Goal: Task Accomplishment & Management: Manage account settings

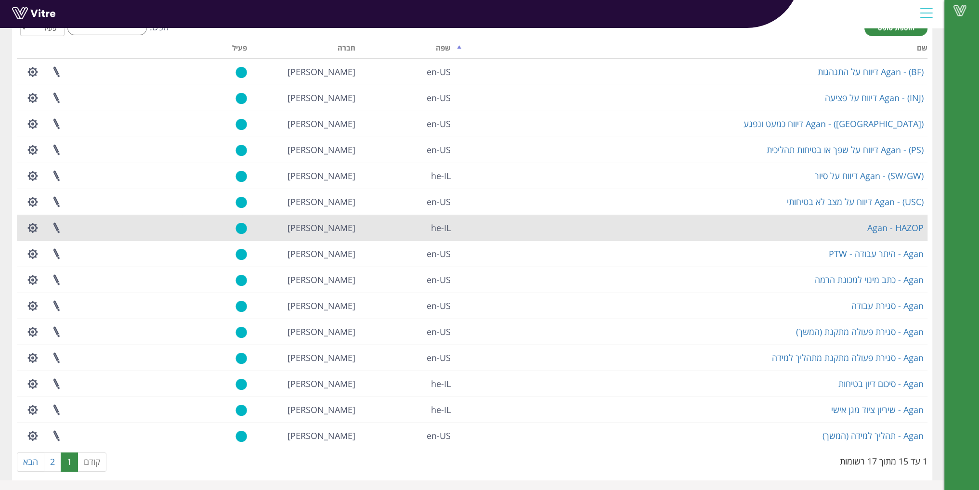
scroll to position [64, 0]
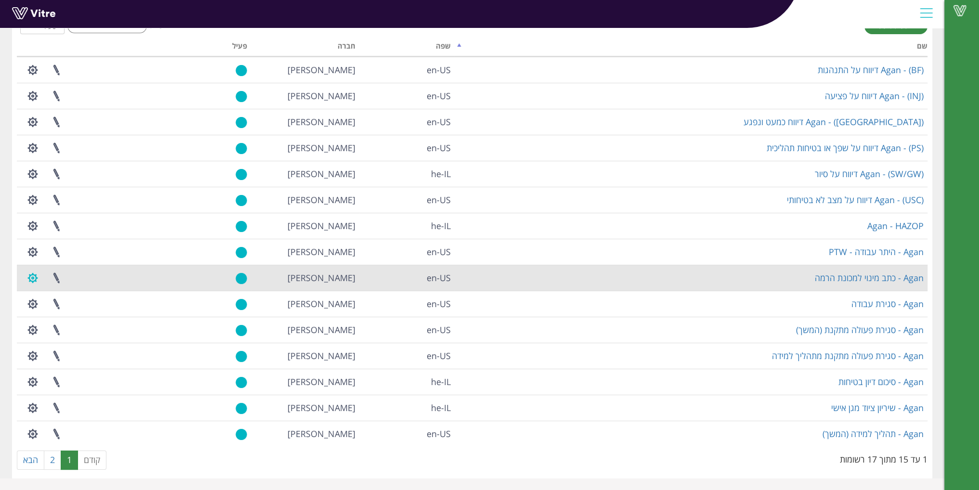
click at [37, 274] on button "button" at bounding box center [33, 278] width 24 height 26
click at [71, 311] on link "הגדרת משתמשים" at bounding box center [59, 313] width 76 height 13
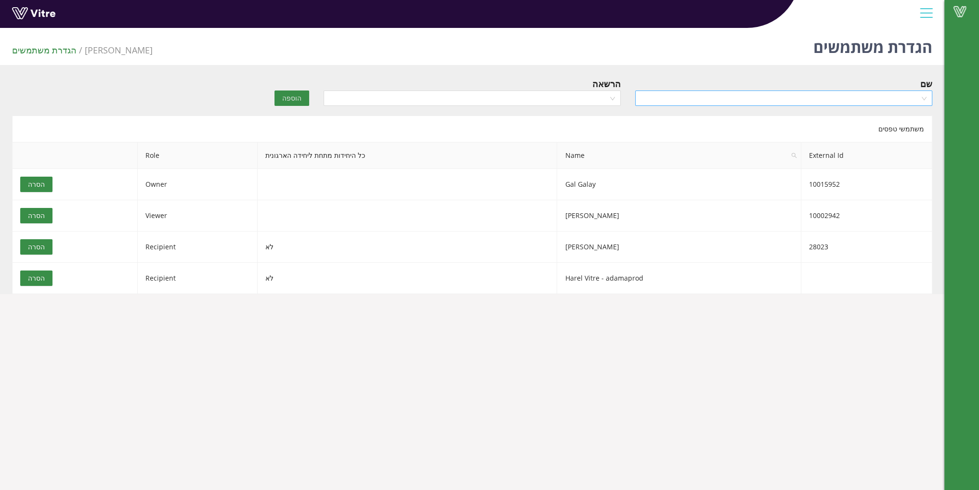
click at [644, 100] on input "search" at bounding box center [780, 98] width 279 height 14
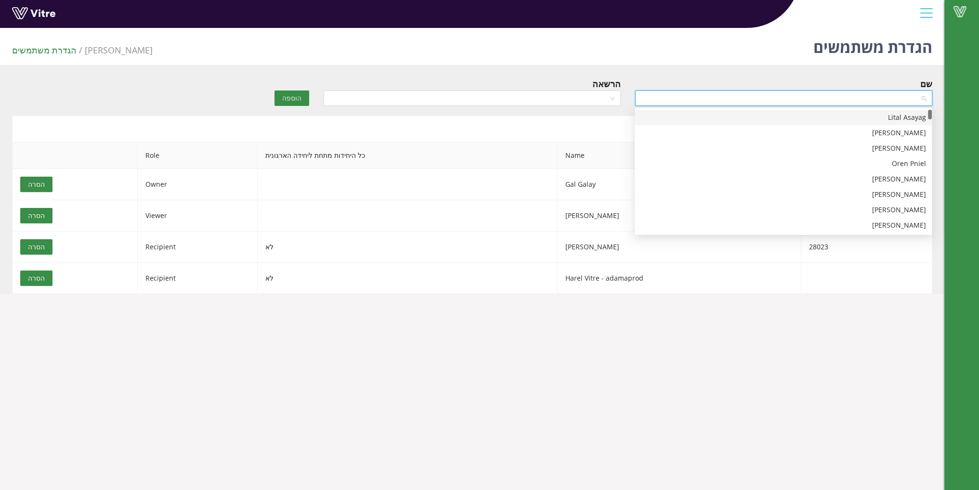
type input "ר"
type input "roy"
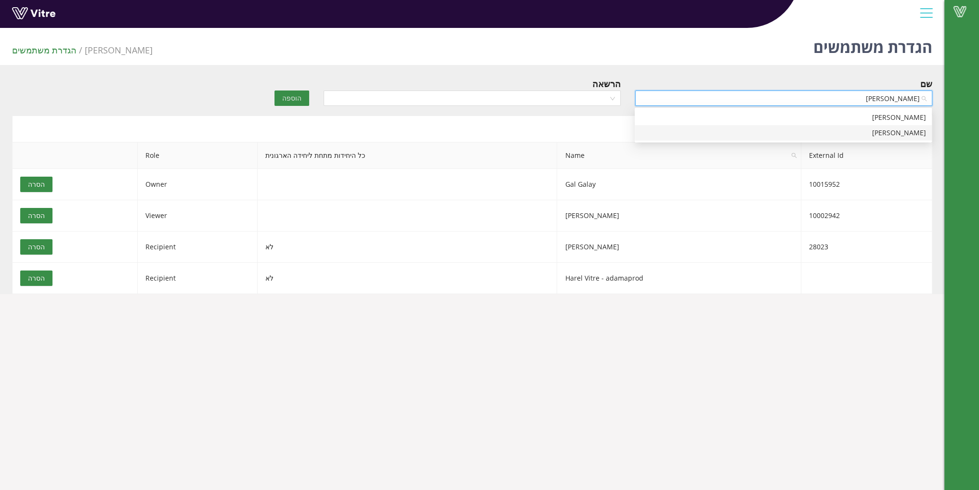
click at [830, 132] on div "Roy Zimerman" at bounding box center [782, 133] width 285 height 11
click at [598, 96] on input "search" at bounding box center [468, 98] width 279 height 14
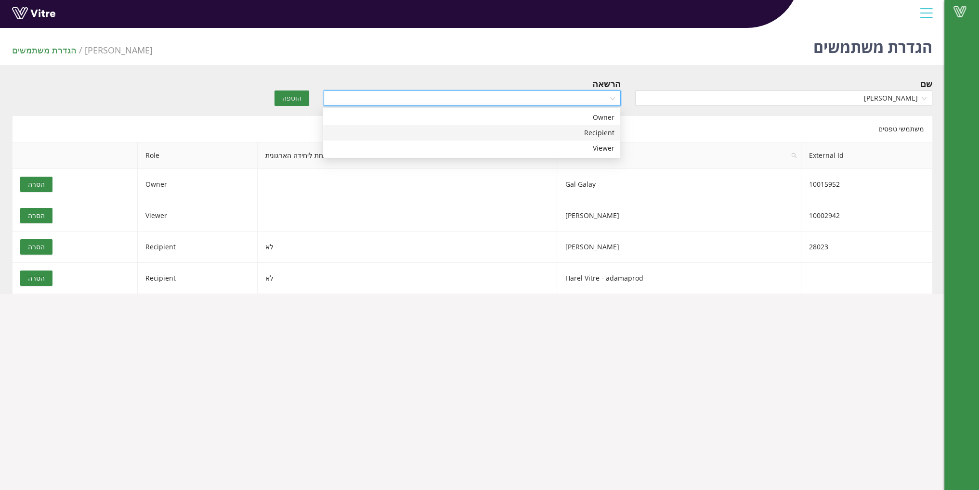
click at [594, 128] on div "Recipient" at bounding box center [471, 133] width 285 height 11
click at [290, 100] on span "הוספה" at bounding box center [291, 98] width 19 height 11
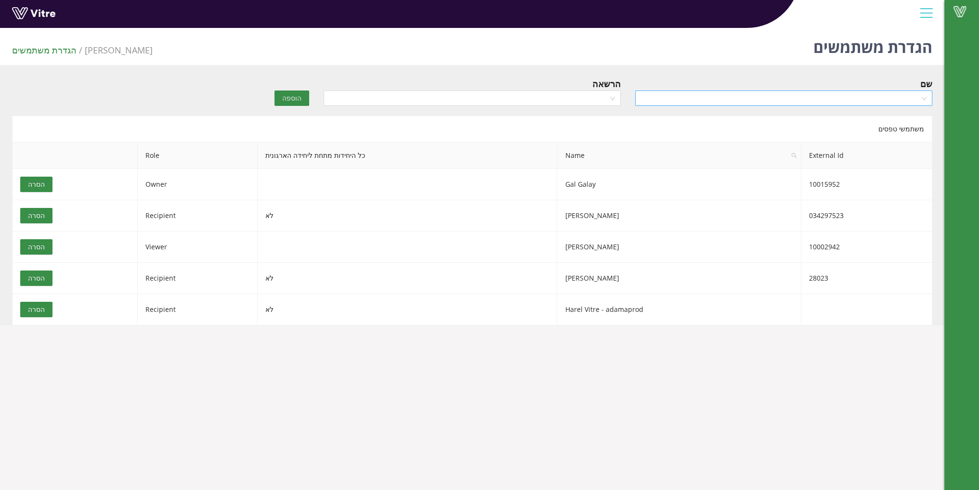
click at [734, 102] on input "search" at bounding box center [780, 98] width 279 height 14
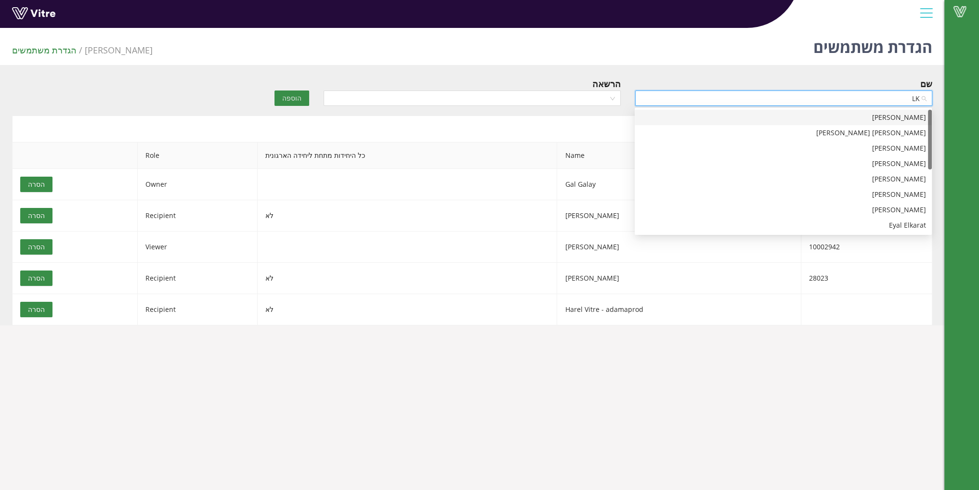
type input "L"
type input "LE"
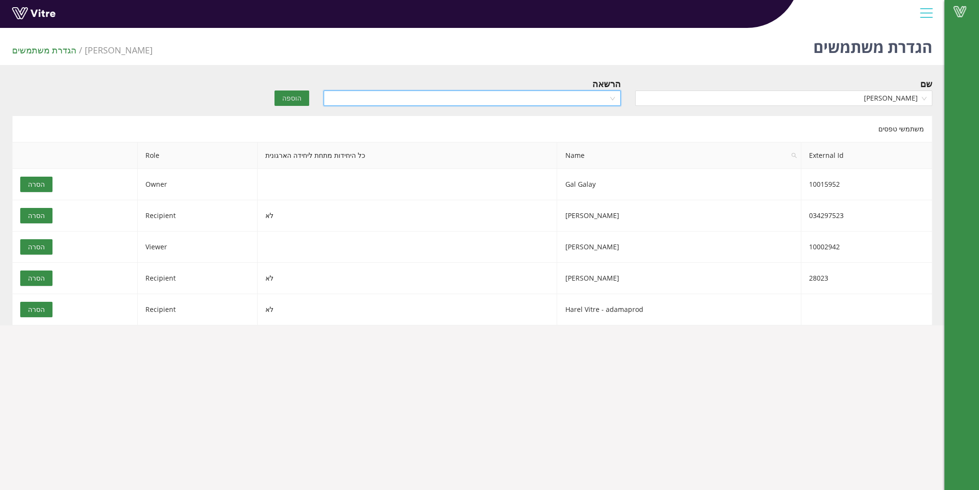
click at [466, 103] on input "search" at bounding box center [468, 98] width 279 height 14
click at [537, 133] on div "Recipient" at bounding box center [471, 133] width 285 height 11
click at [291, 95] on span "הוספה" at bounding box center [291, 98] width 19 height 11
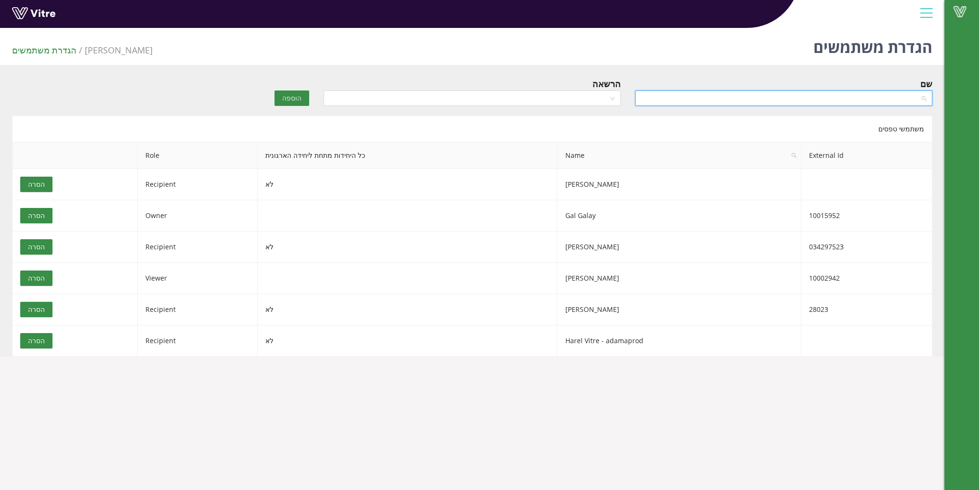
click at [770, 102] on input "search" at bounding box center [780, 98] width 279 height 14
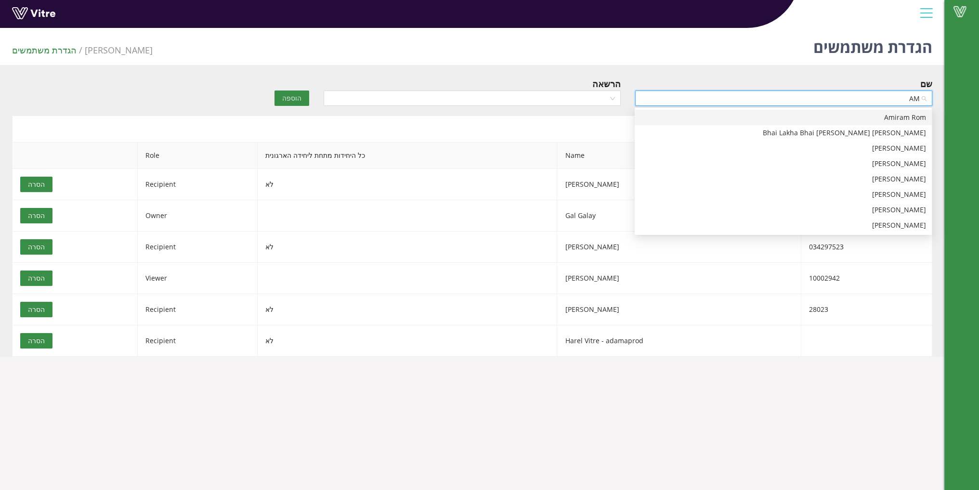
type input "AMI"
click at [770, 111] on div "Amiram Rom" at bounding box center [782, 117] width 297 height 15
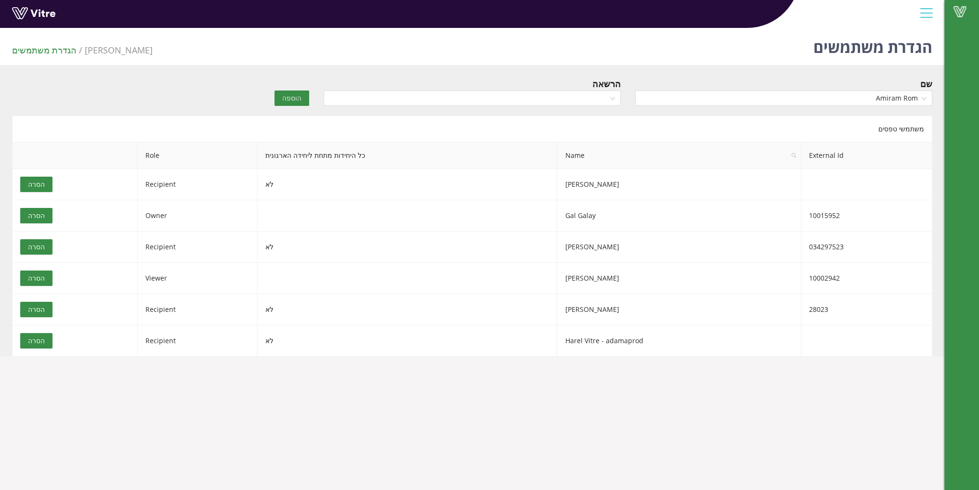
click at [523, 106] on div "הרשאה" at bounding box center [471, 94] width 311 height 34
click at [527, 101] on input "search" at bounding box center [468, 98] width 279 height 14
click at [562, 129] on div "Recipient" at bounding box center [471, 133] width 285 height 11
click at [287, 101] on span "הוספה" at bounding box center [291, 98] width 19 height 11
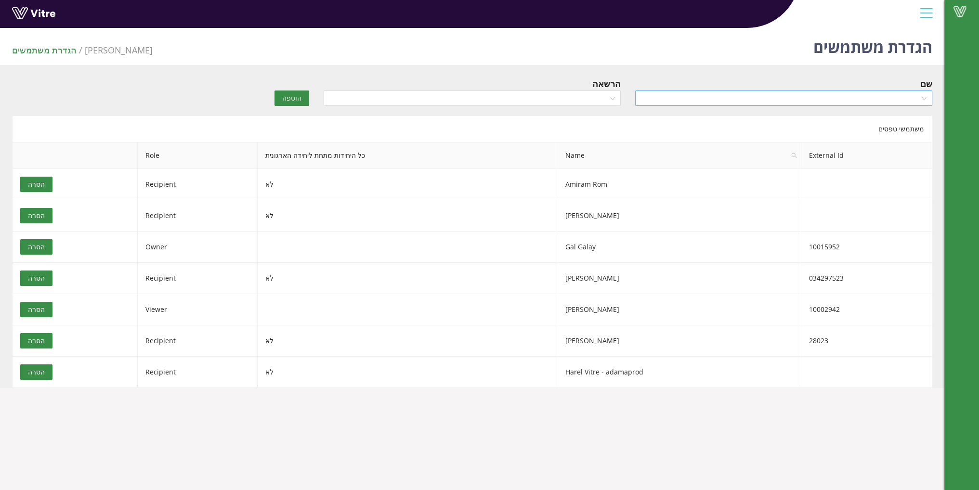
click at [686, 94] on input "search" at bounding box center [780, 98] width 279 height 14
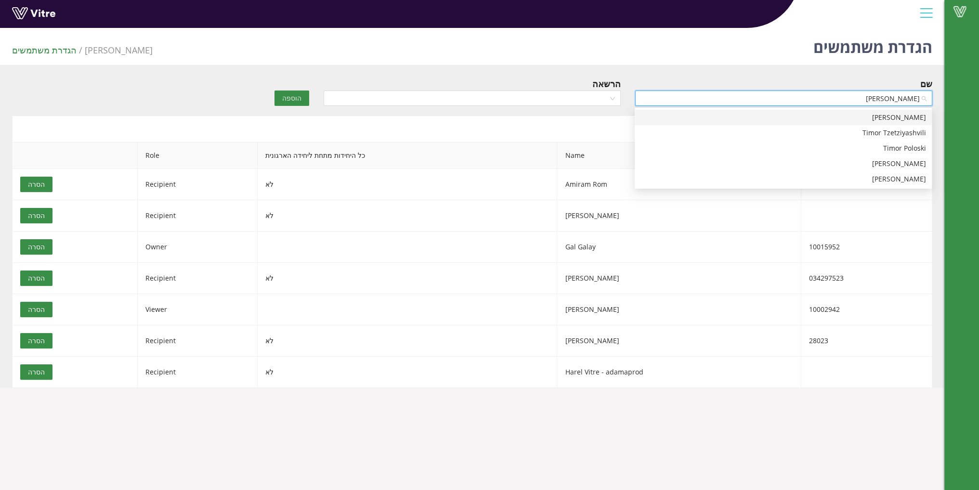
type input "TIMO"
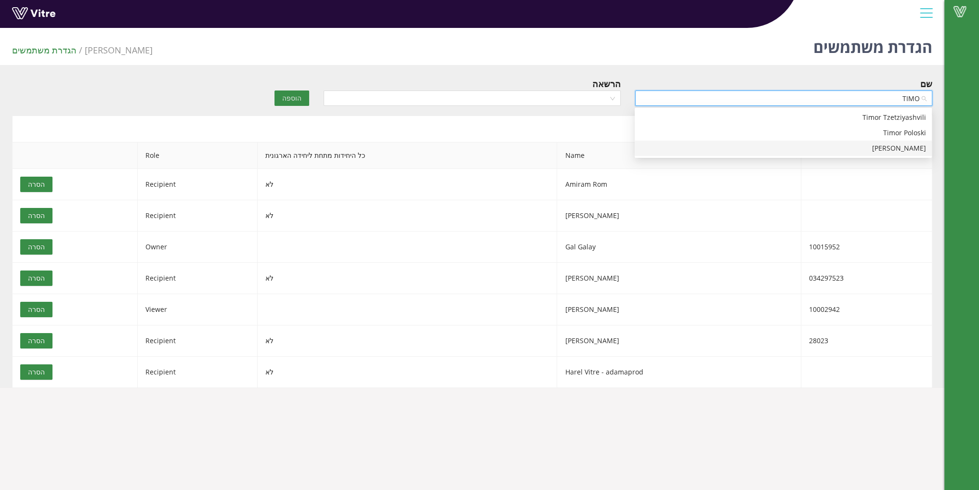
click at [913, 148] on div "Timour Bren" at bounding box center [782, 148] width 285 height 11
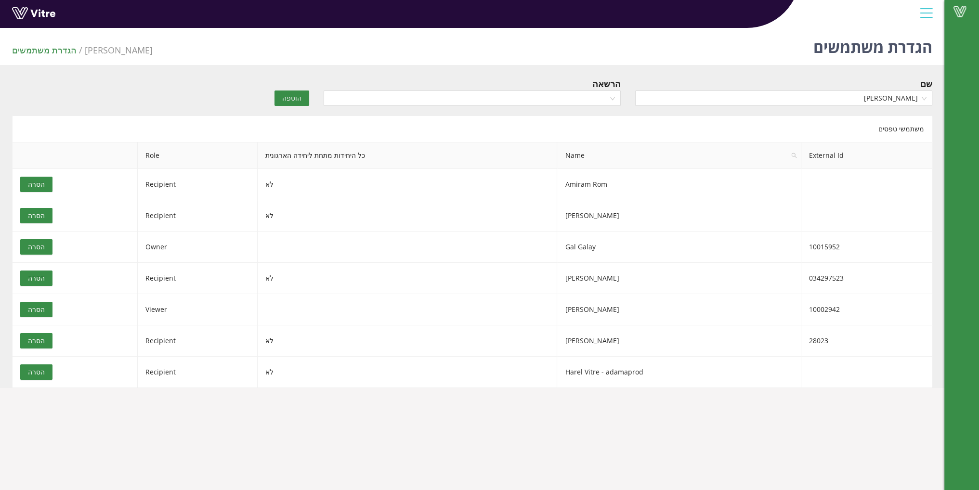
click at [541, 89] on div "הרשאה" at bounding box center [471, 83] width 297 height 13
click at [542, 92] on input "search" at bounding box center [468, 98] width 279 height 14
click at [570, 135] on div "Recipient" at bounding box center [471, 133] width 285 height 11
click at [291, 95] on span "הוספה" at bounding box center [291, 98] width 19 height 11
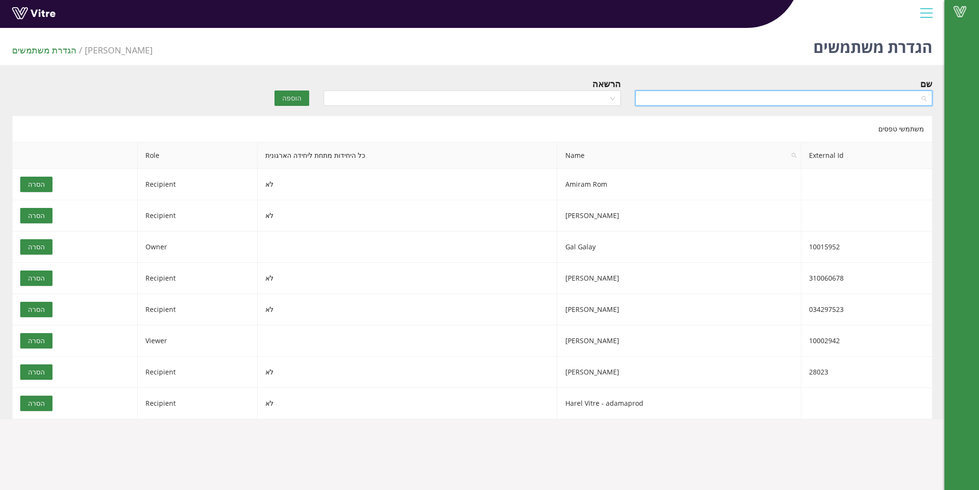
click at [648, 92] on input "search" at bounding box center [780, 98] width 279 height 14
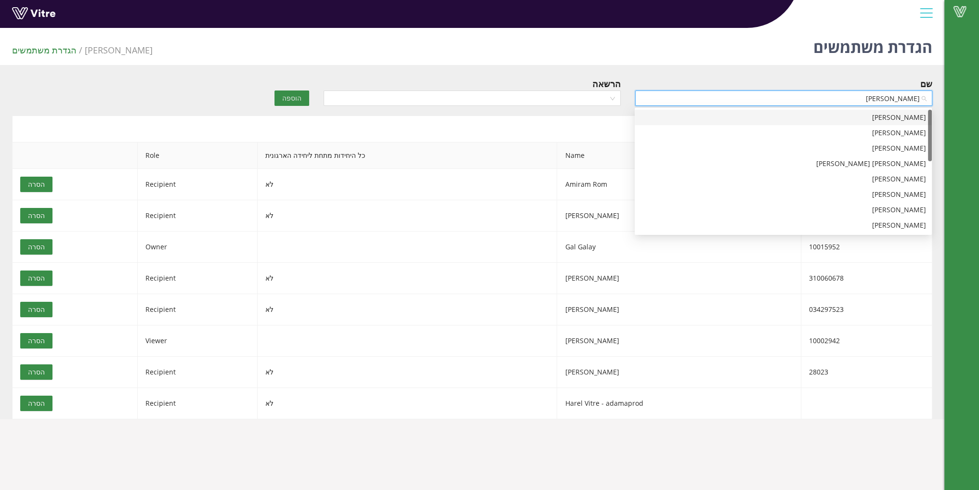
type input "DAVID D"
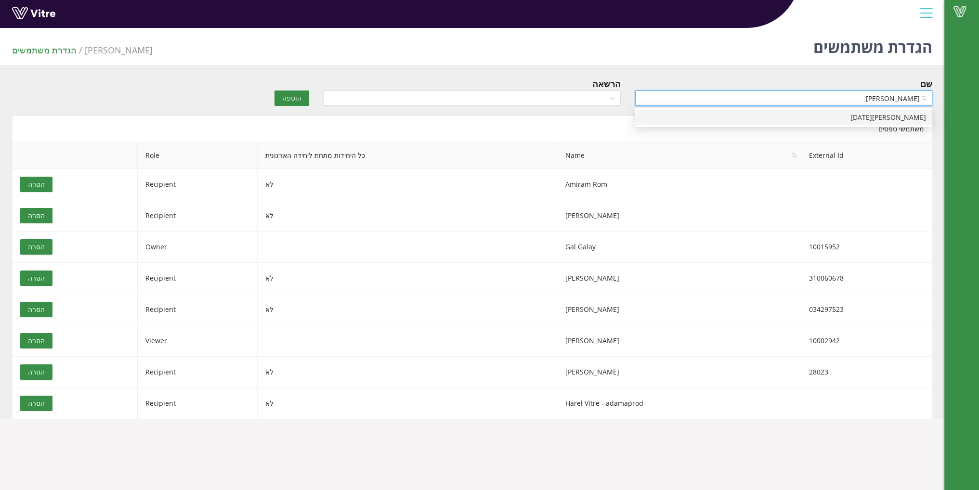
click at [744, 121] on div "David Dahan" at bounding box center [782, 117] width 285 height 11
click at [560, 98] on input "search" at bounding box center [468, 98] width 279 height 14
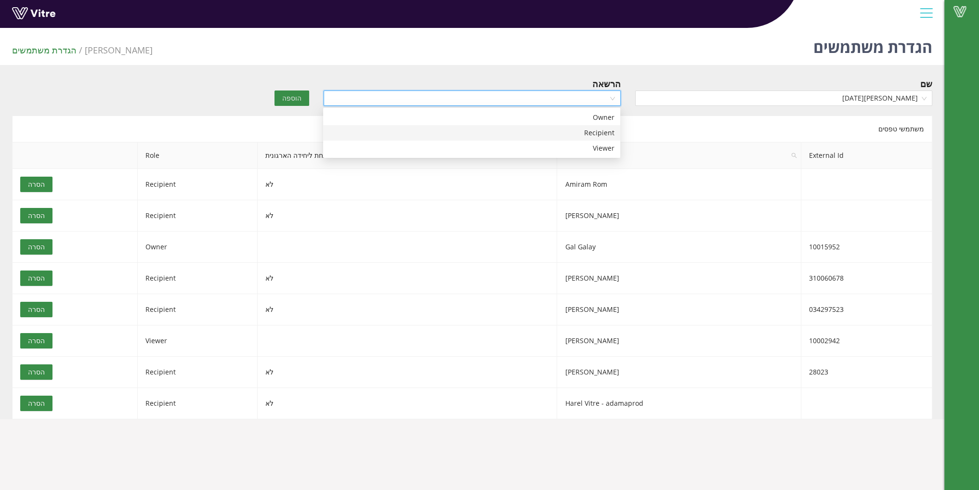
click at [566, 129] on div "Recipient" at bounding box center [471, 133] width 285 height 11
click at [302, 99] on button "הוספה" at bounding box center [291, 97] width 35 height 15
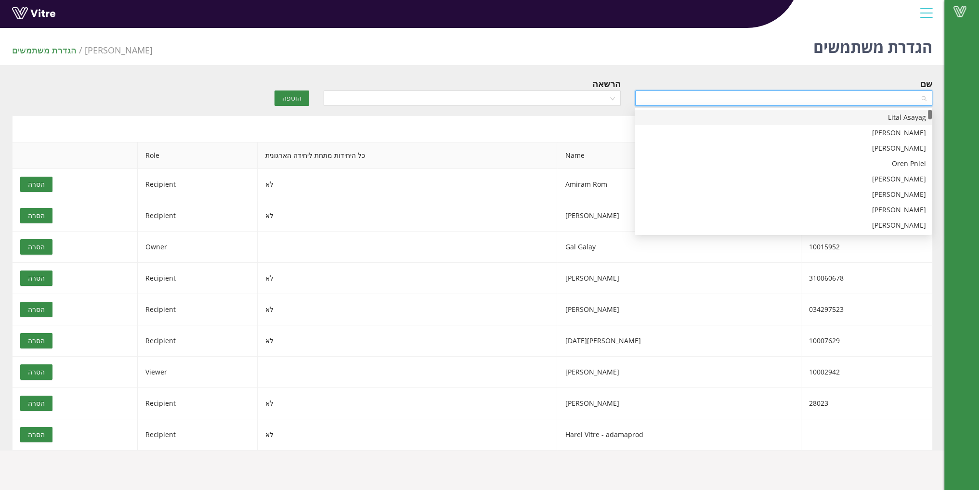
click at [699, 104] on input "search" at bounding box center [780, 98] width 279 height 14
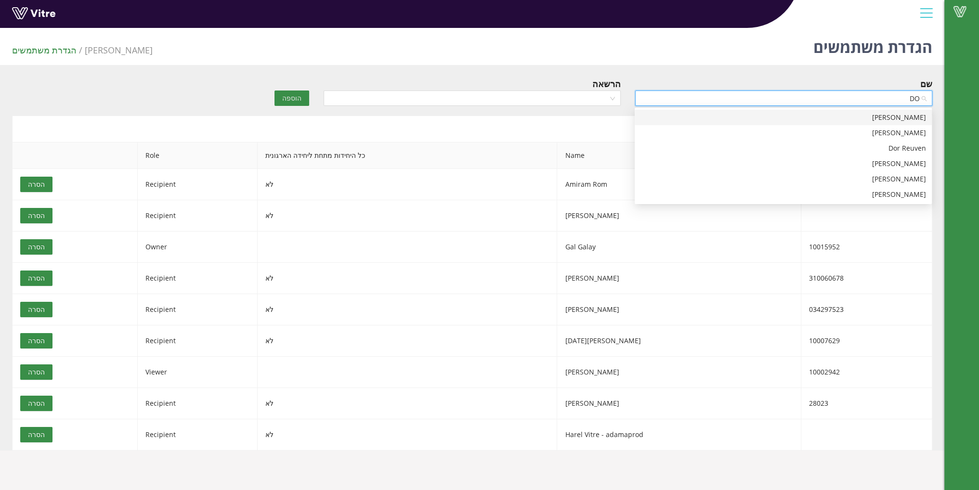
type input "DOR"
click at [861, 195] on div "Dor Hershkovich" at bounding box center [782, 194] width 285 height 11
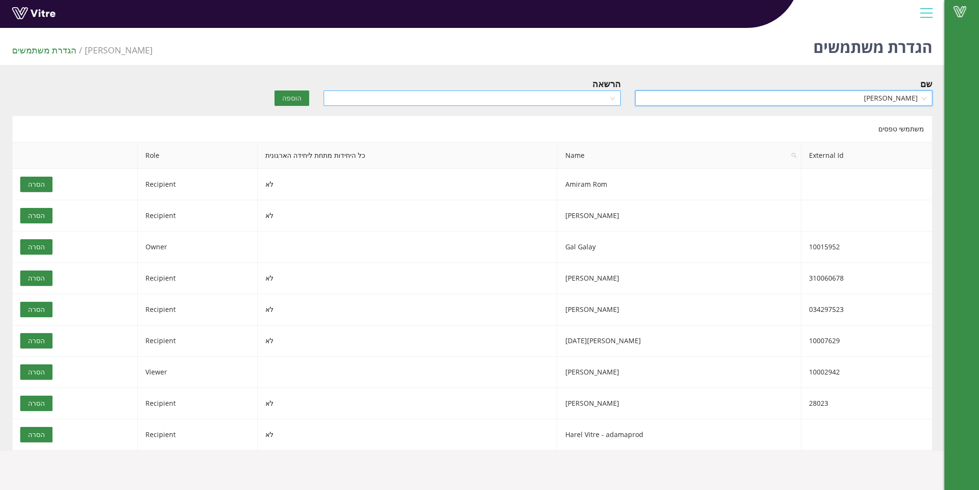
click at [528, 95] on input "search" at bounding box center [468, 98] width 279 height 14
click at [555, 128] on div "Recipient" at bounding box center [471, 133] width 285 height 11
click at [287, 95] on span "הוספה" at bounding box center [291, 98] width 19 height 11
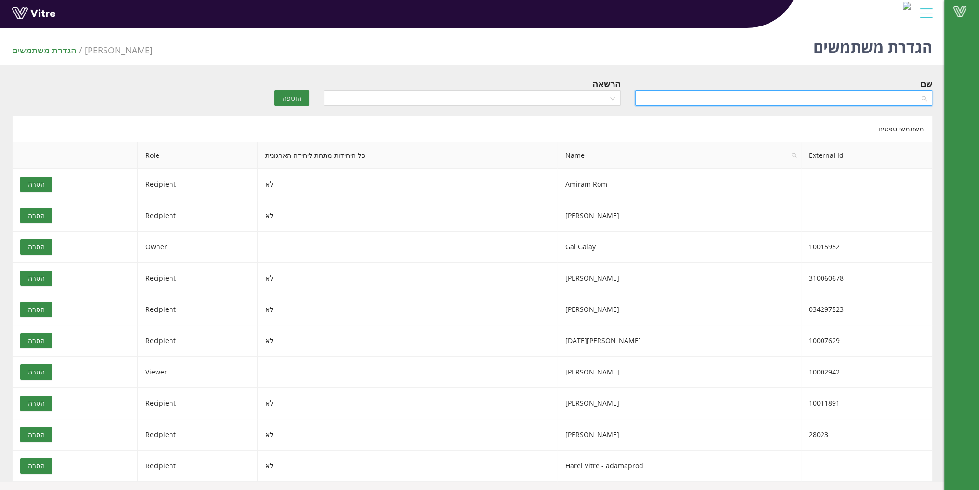
click at [672, 103] on input "search" at bounding box center [780, 98] width 279 height 14
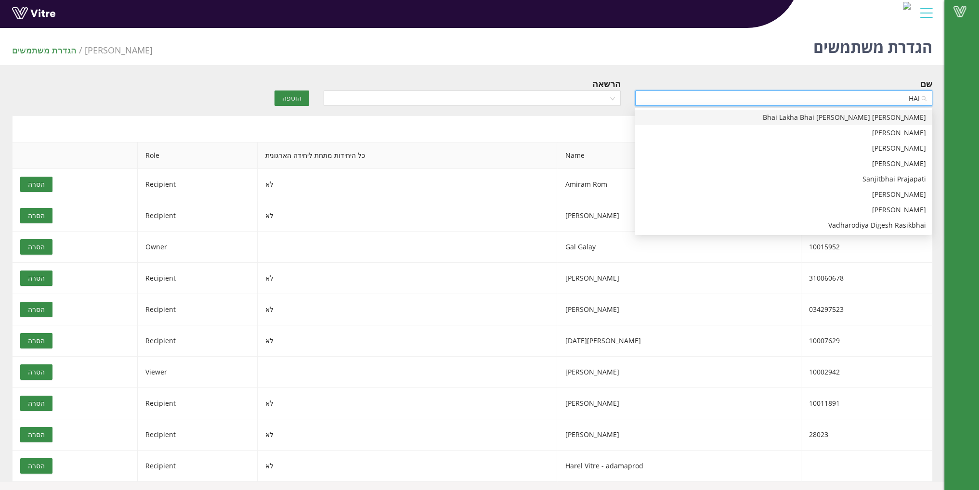
type input "HAIM"
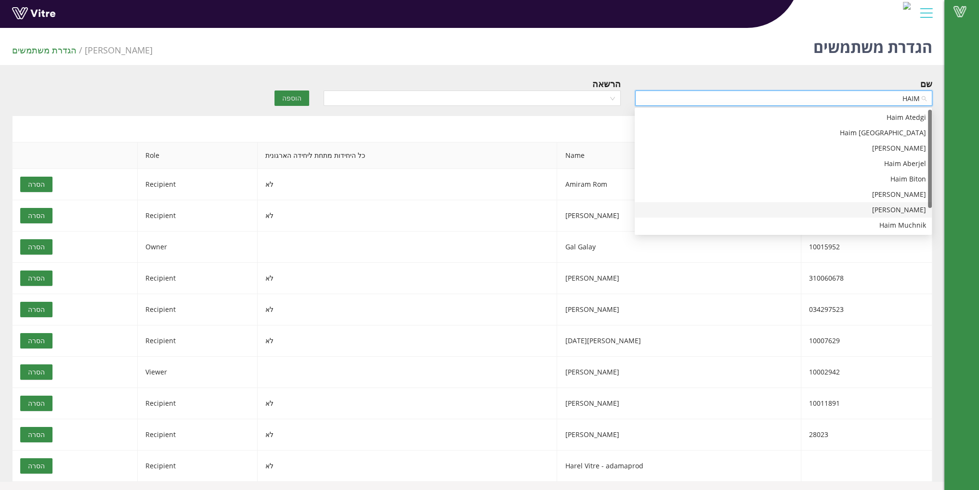
click at [885, 210] on div "Haim Benjamin" at bounding box center [782, 210] width 285 height 11
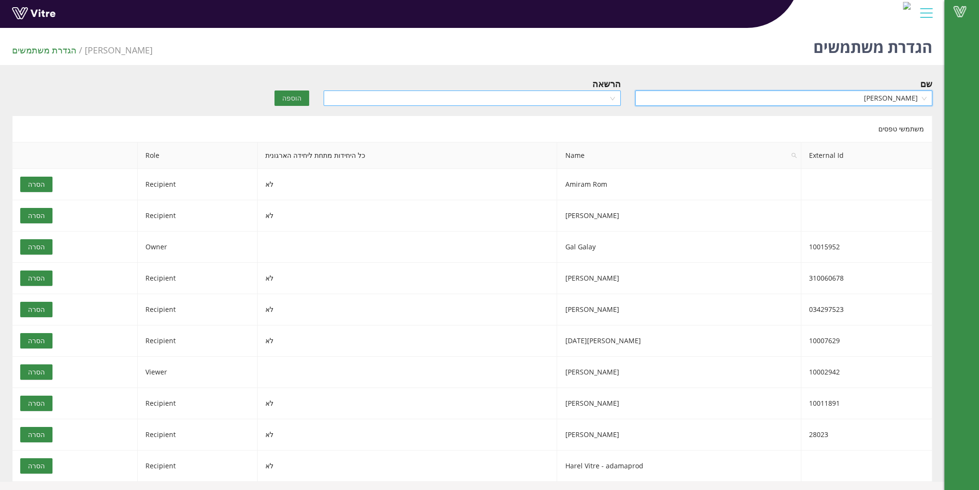
click at [599, 101] on input "search" at bounding box center [468, 98] width 279 height 14
click at [582, 129] on div "Recipient" at bounding box center [471, 133] width 285 height 11
click at [297, 98] on span "הוספה" at bounding box center [291, 98] width 19 height 11
click at [685, 102] on input "search" at bounding box center [780, 98] width 279 height 14
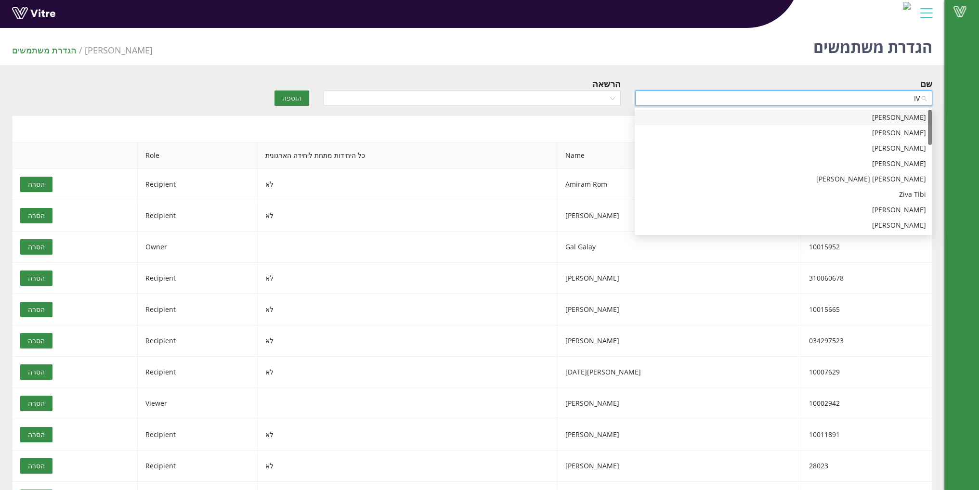
type input "IVG"
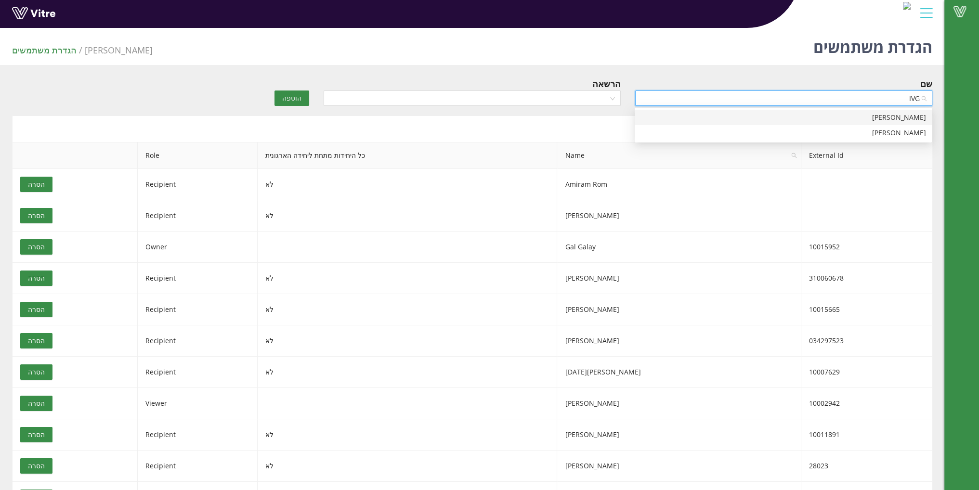
click at [883, 119] on div "Ivgeni Frog" at bounding box center [782, 117] width 285 height 11
click at [585, 93] on input "search" at bounding box center [468, 98] width 279 height 14
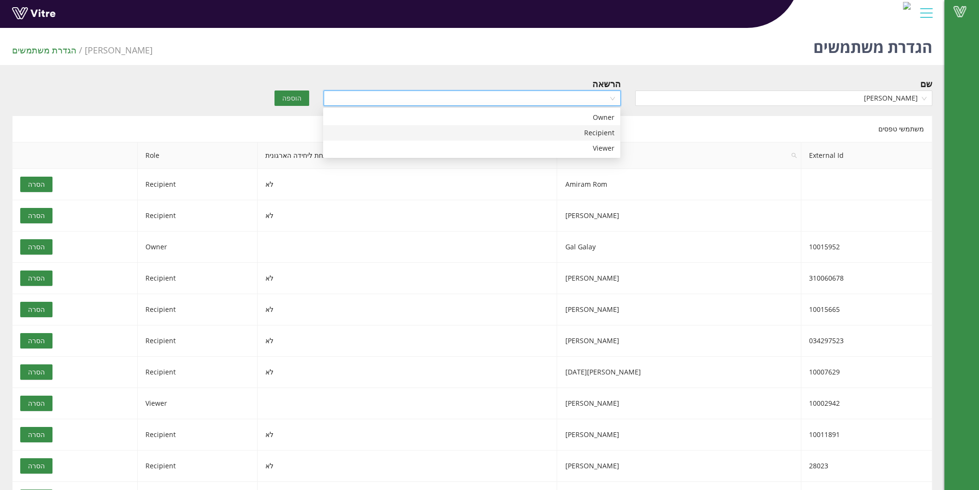
click at [579, 134] on div "Recipient" at bounding box center [471, 133] width 285 height 11
click at [288, 95] on span "הוספה" at bounding box center [291, 98] width 19 height 11
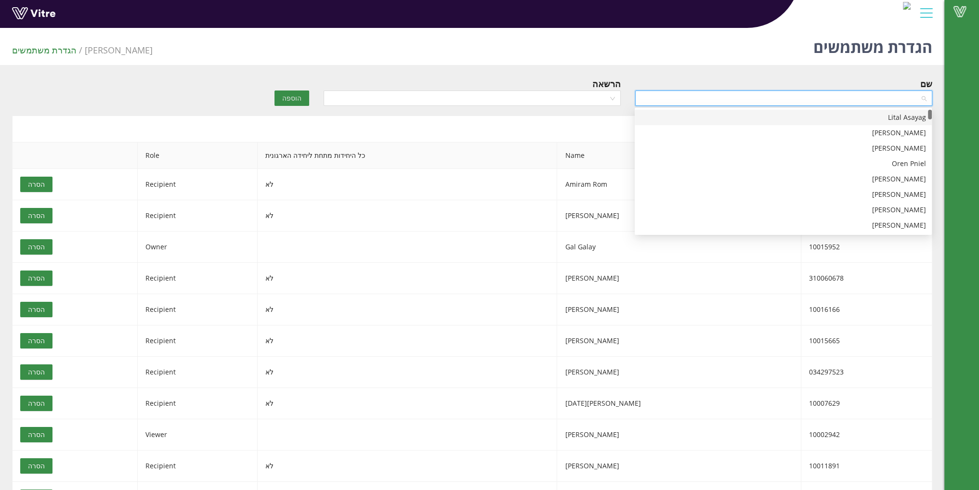
click at [809, 102] on input "search" at bounding box center [780, 98] width 279 height 14
type input "RONEN"
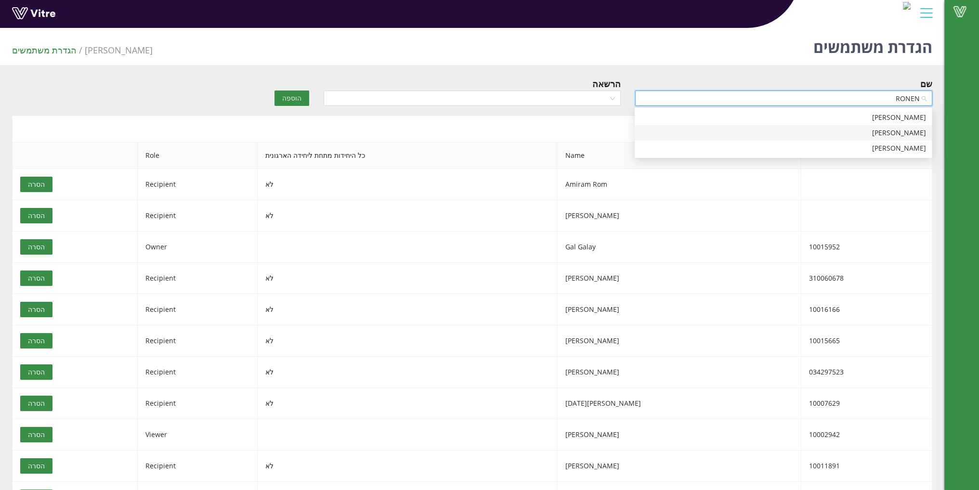
click at [897, 137] on div "Ronen Levy" at bounding box center [782, 133] width 285 height 11
click at [572, 93] on input "search" at bounding box center [468, 98] width 279 height 14
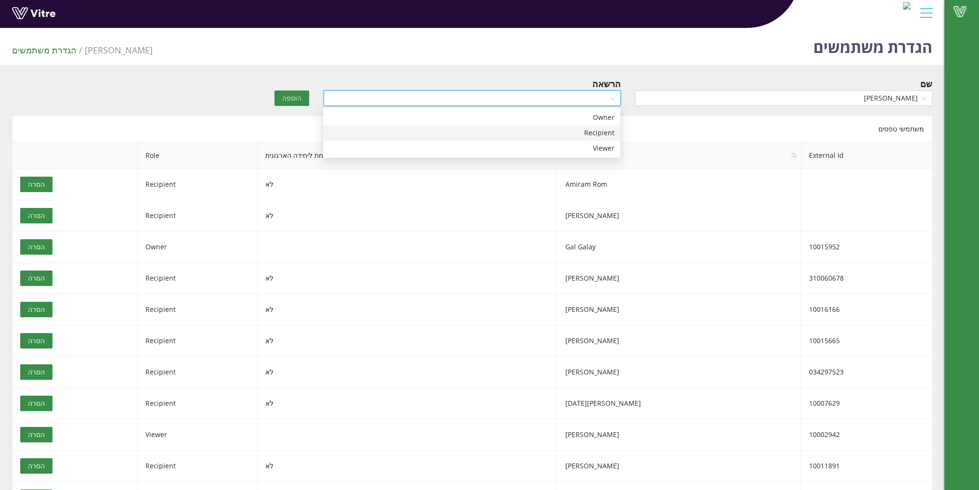
click at [579, 131] on div "Recipient" at bounding box center [471, 133] width 285 height 11
click at [298, 104] on button "הוספה" at bounding box center [291, 97] width 35 height 15
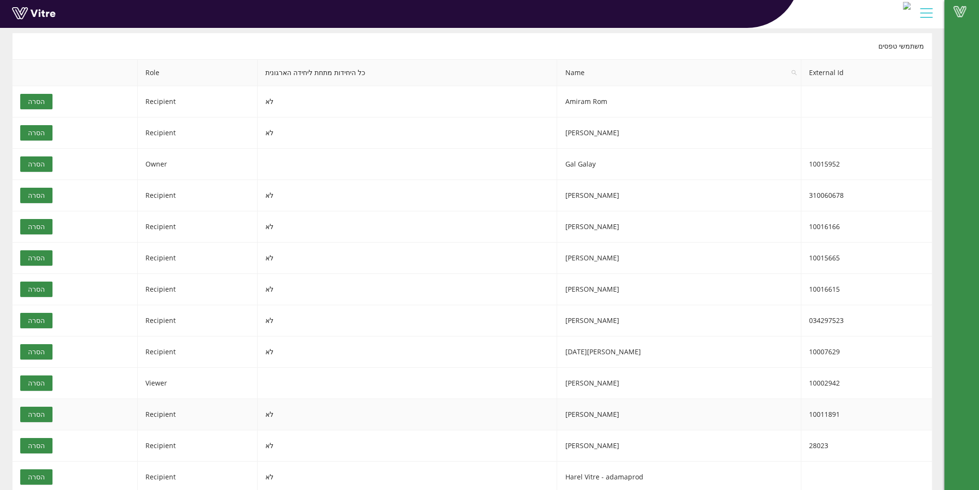
scroll to position [84, 0]
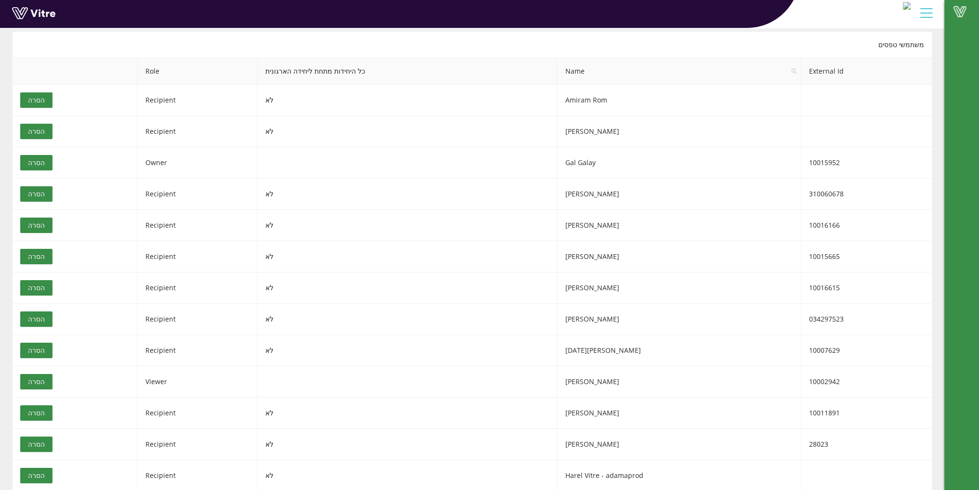
click at [32, 14] on link at bounding box center [48, 16] width 72 height 18
